Goal: Navigation & Orientation: Find specific page/section

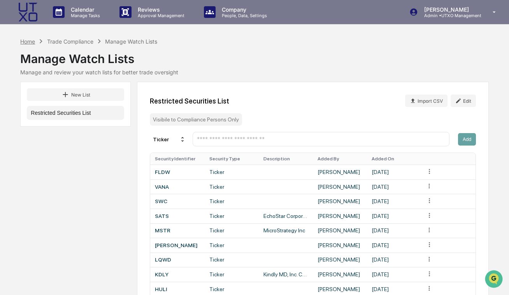
click at [28, 38] on div "Home" at bounding box center [27, 41] width 15 height 7
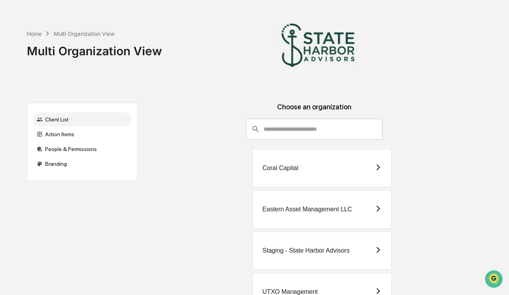
scroll to position [33, 0]
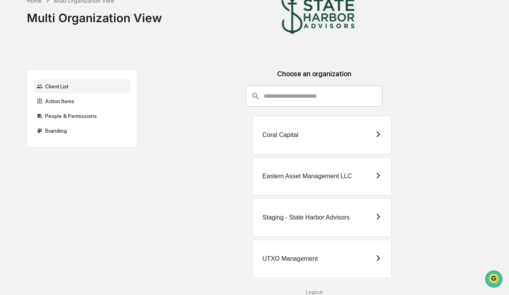
click at [299, 255] on div "UTXO Management" at bounding box center [289, 258] width 55 height 7
